Goal: Transaction & Acquisition: Obtain resource

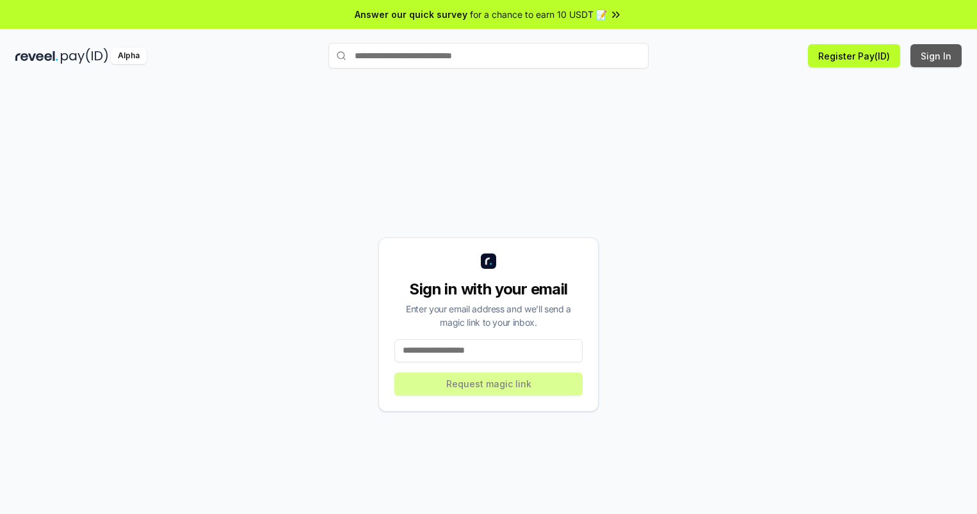
click at [937, 56] on button "Sign In" at bounding box center [935, 55] width 51 height 23
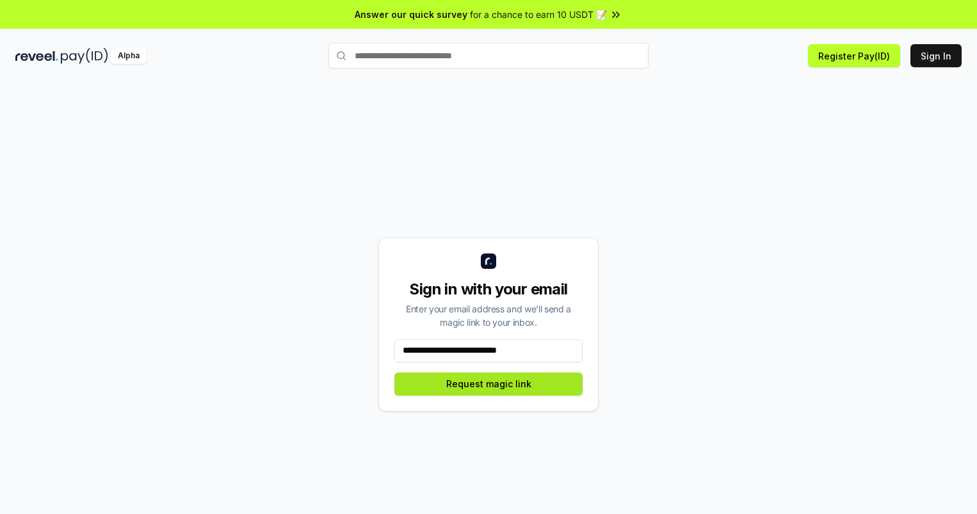
type input "**********"
click at [488, 383] on button "Request magic link" at bounding box center [488, 384] width 188 height 23
